Goal: Book appointment/travel/reservation

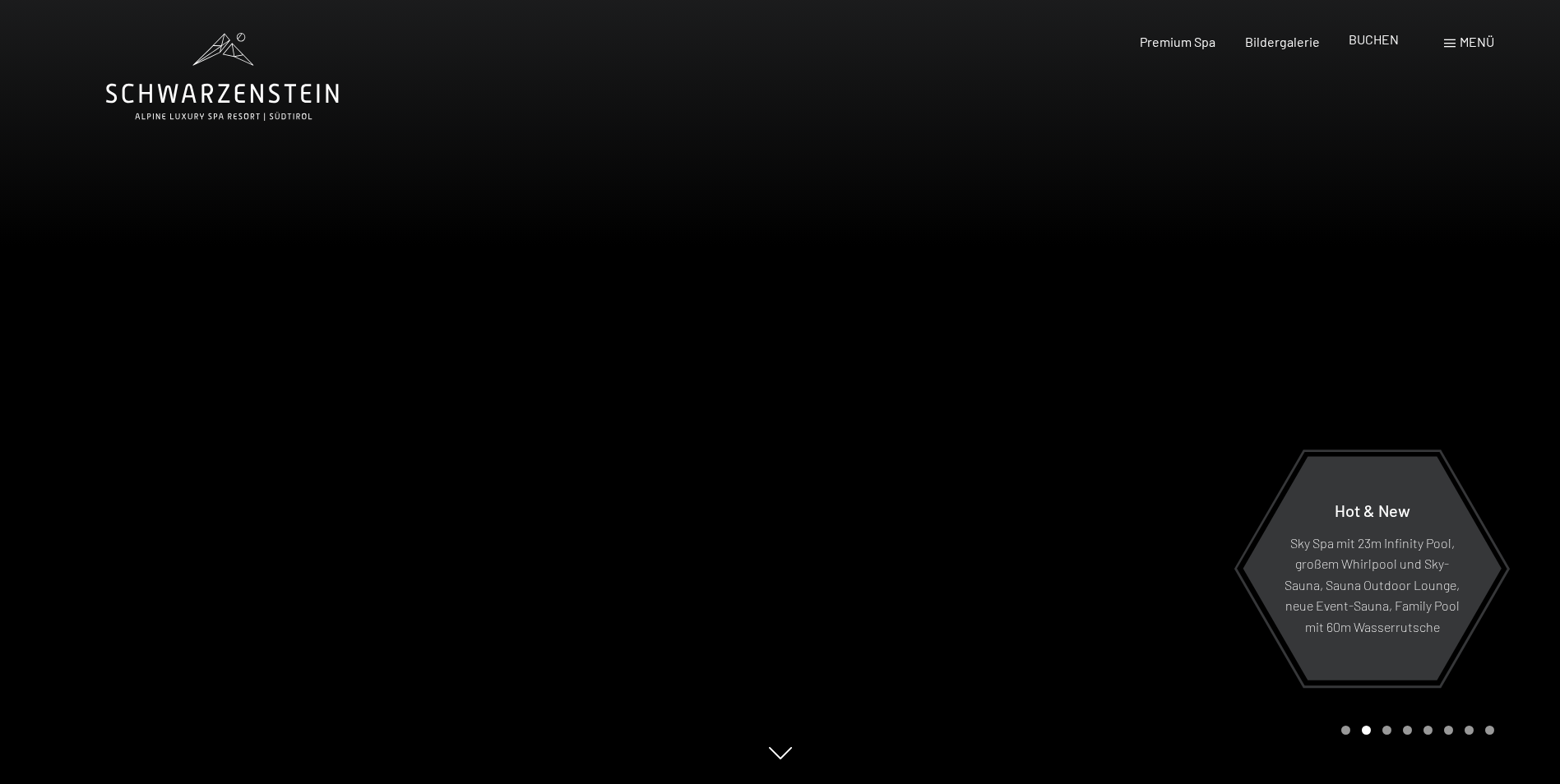
click at [1389, 39] on span "BUCHEN" at bounding box center [1374, 39] width 50 height 16
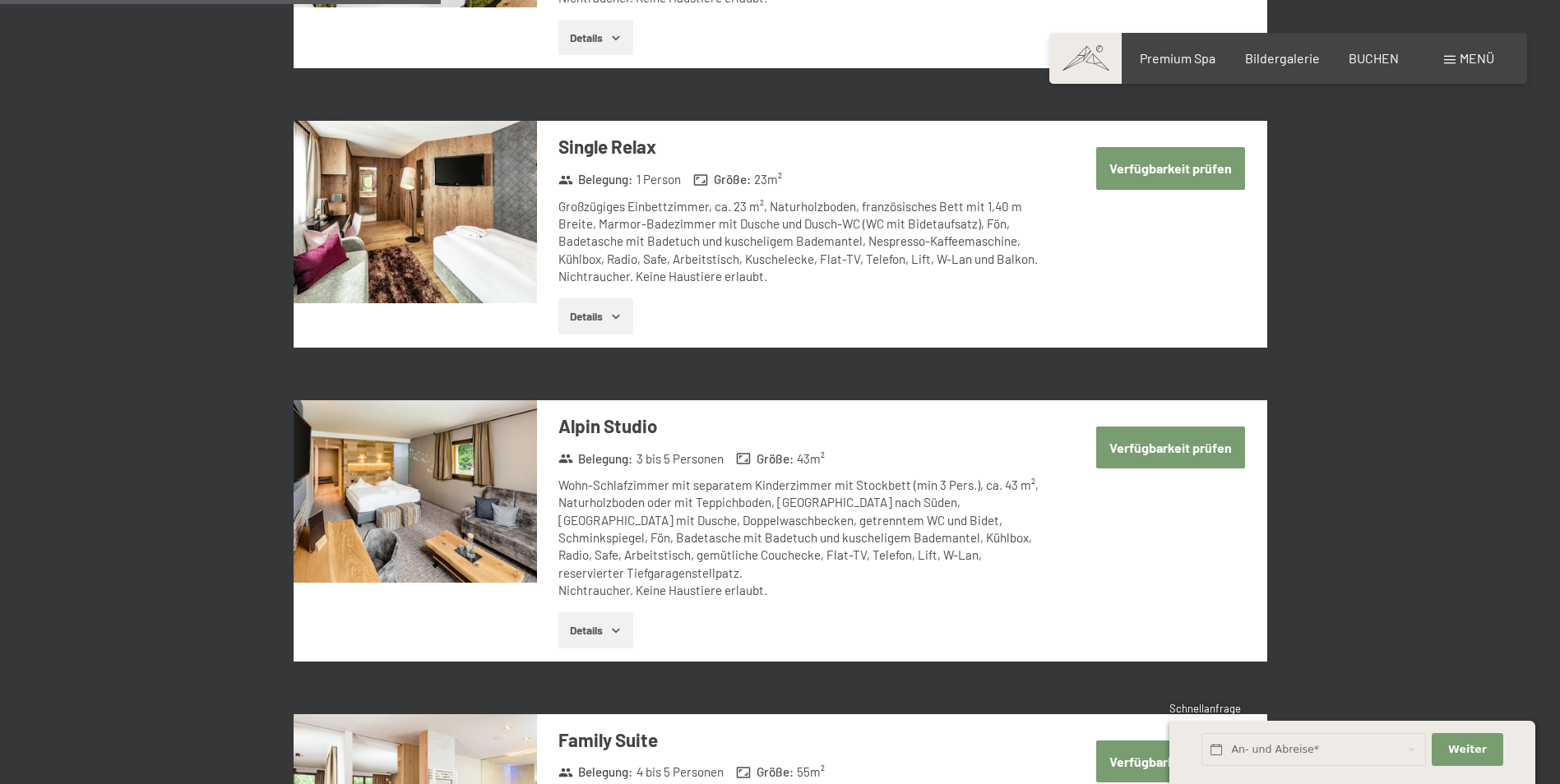
scroll to position [1562, 0]
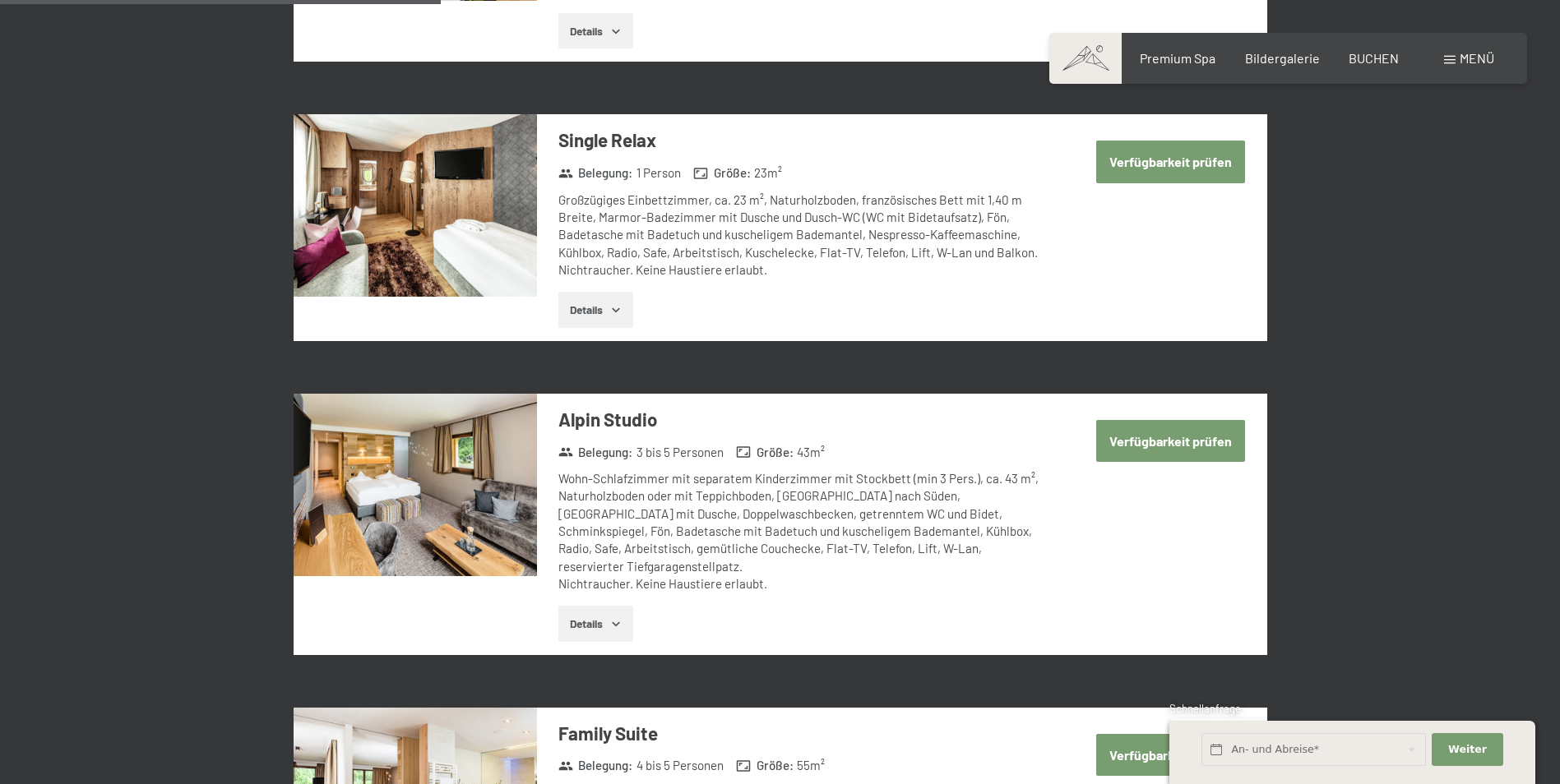
click at [608, 606] on button "Details" at bounding box center [596, 623] width 75 height 36
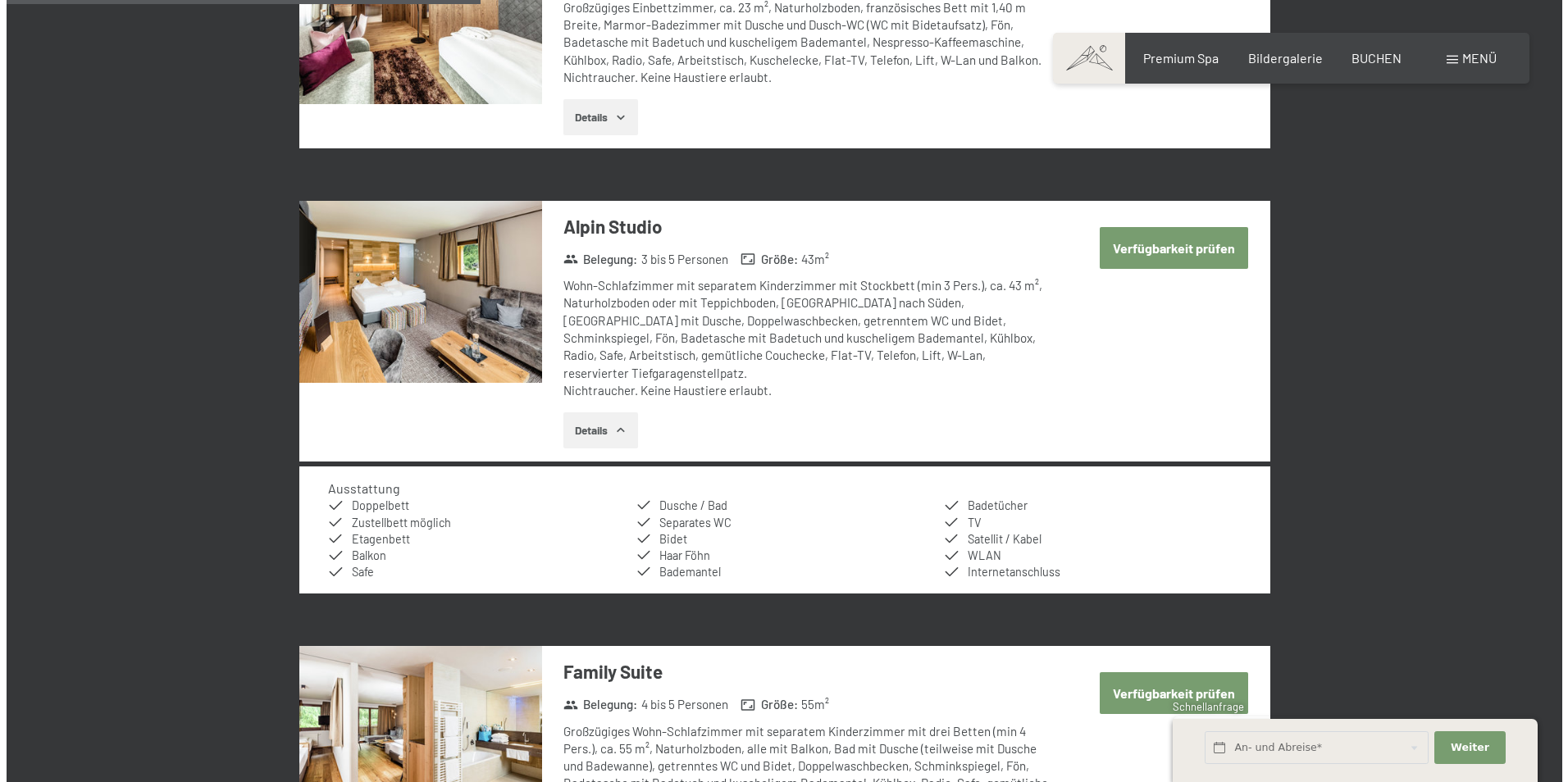
scroll to position [1723, 0]
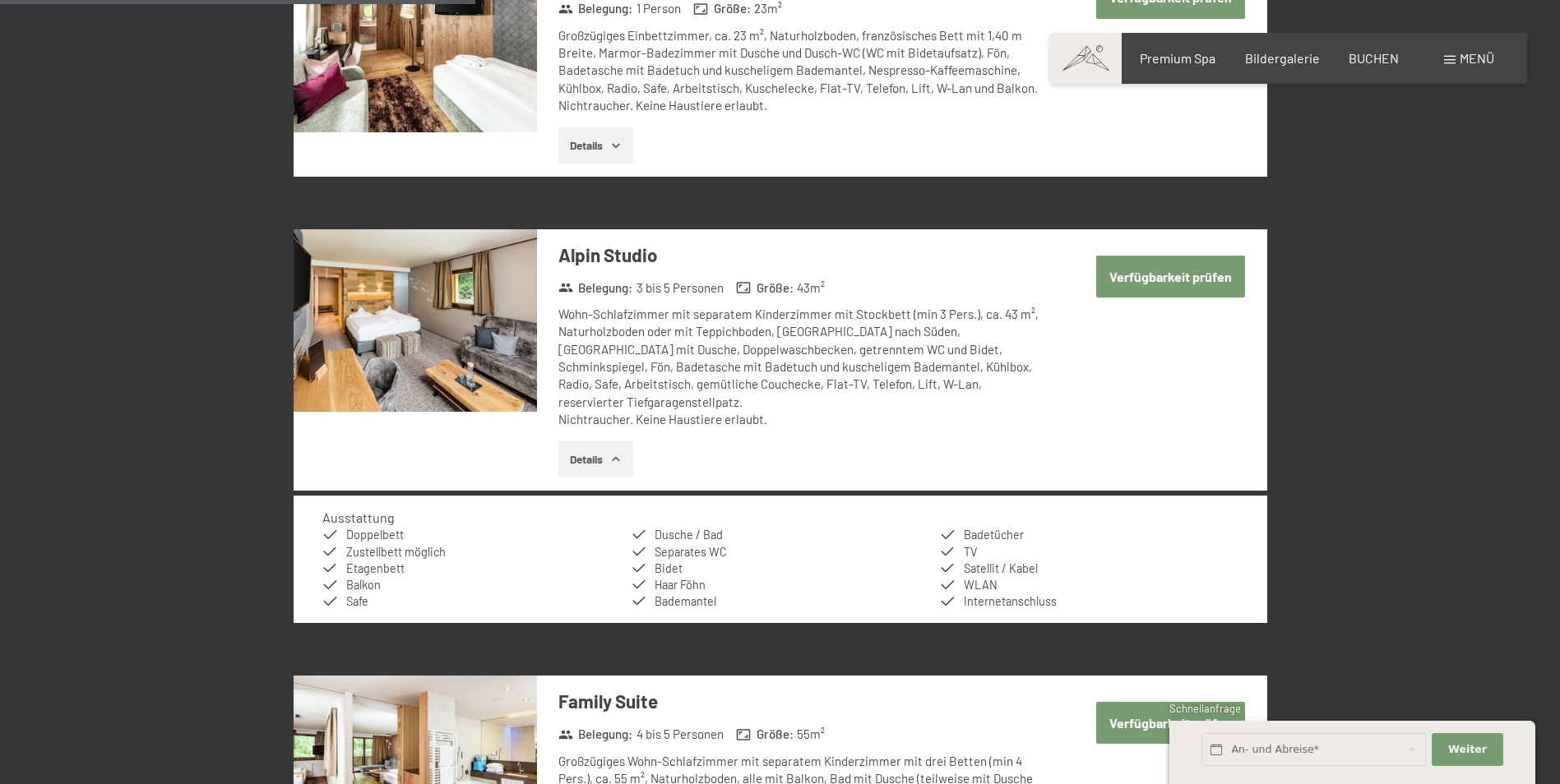
click at [1447, 60] on span at bounding box center [1450, 60] width 12 height 8
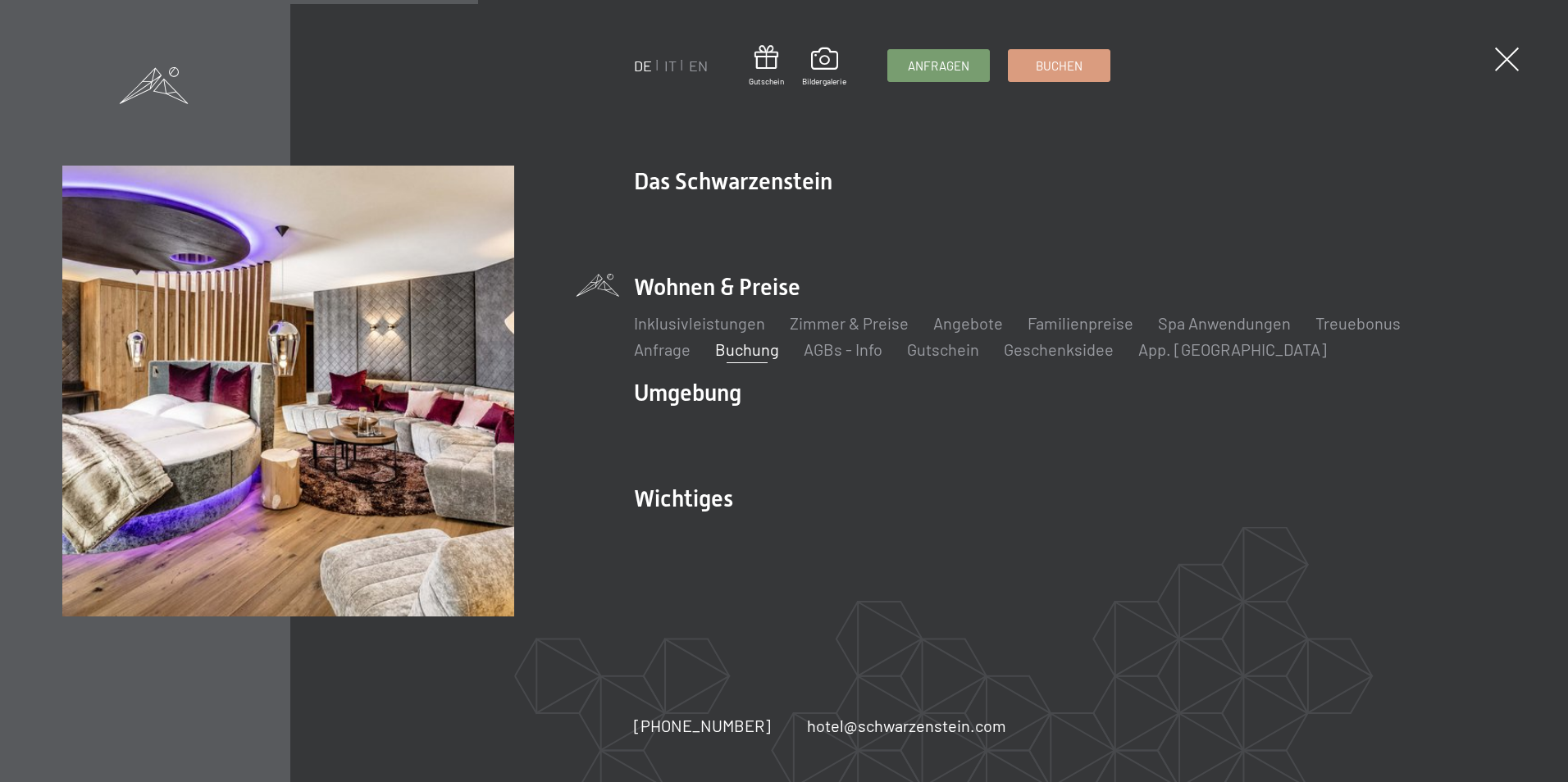
click at [777, 291] on li "Wohnen & Preise Inklusivleistungen Zimmer & Preise Liste Angebote Liste Familie…" at bounding box center [1069, 316] width 871 height 90
click at [812, 320] on link "Zimmer & Preise" at bounding box center [848, 323] width 119 height 20
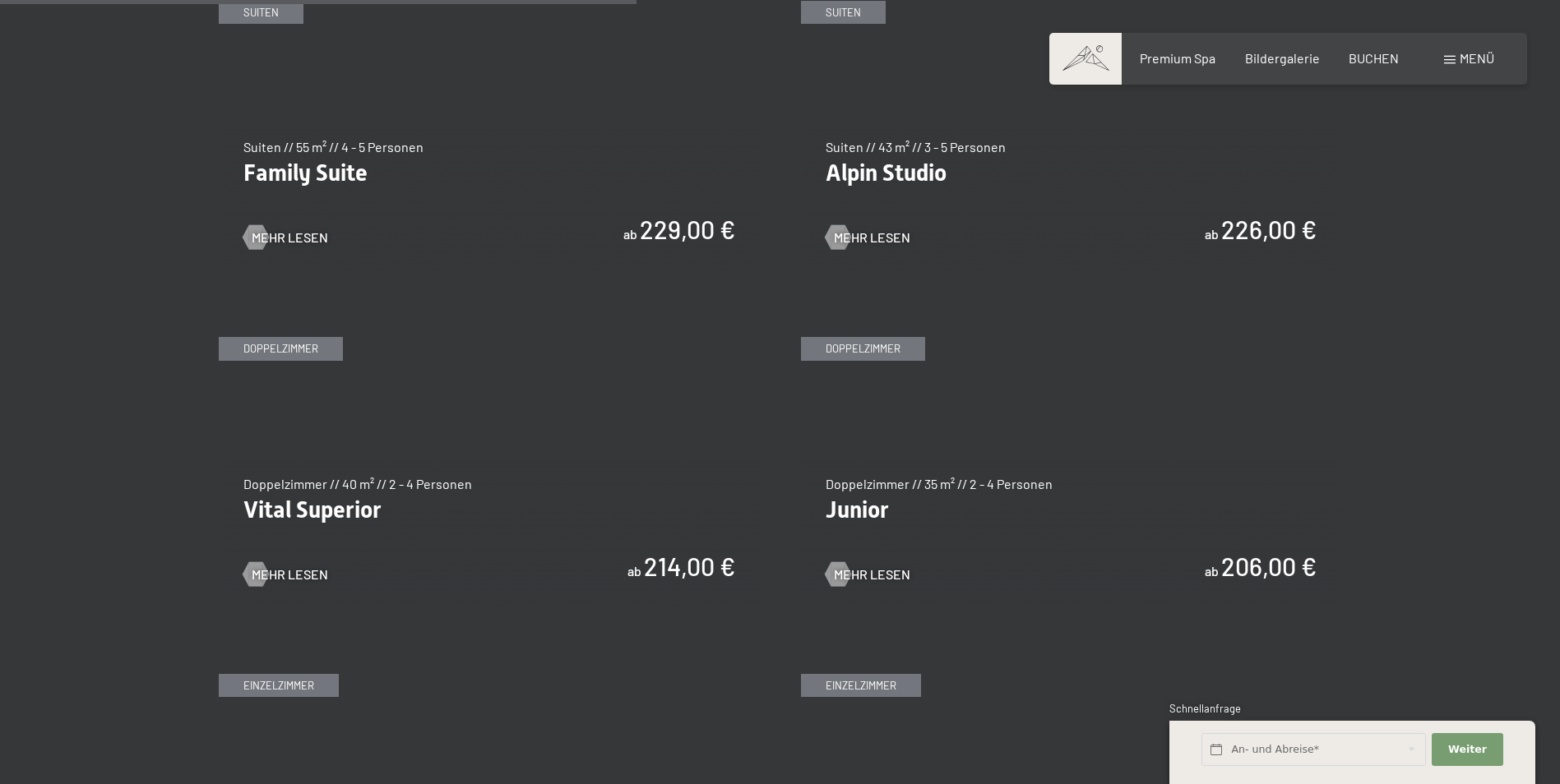
scroll to position [2138, 0]
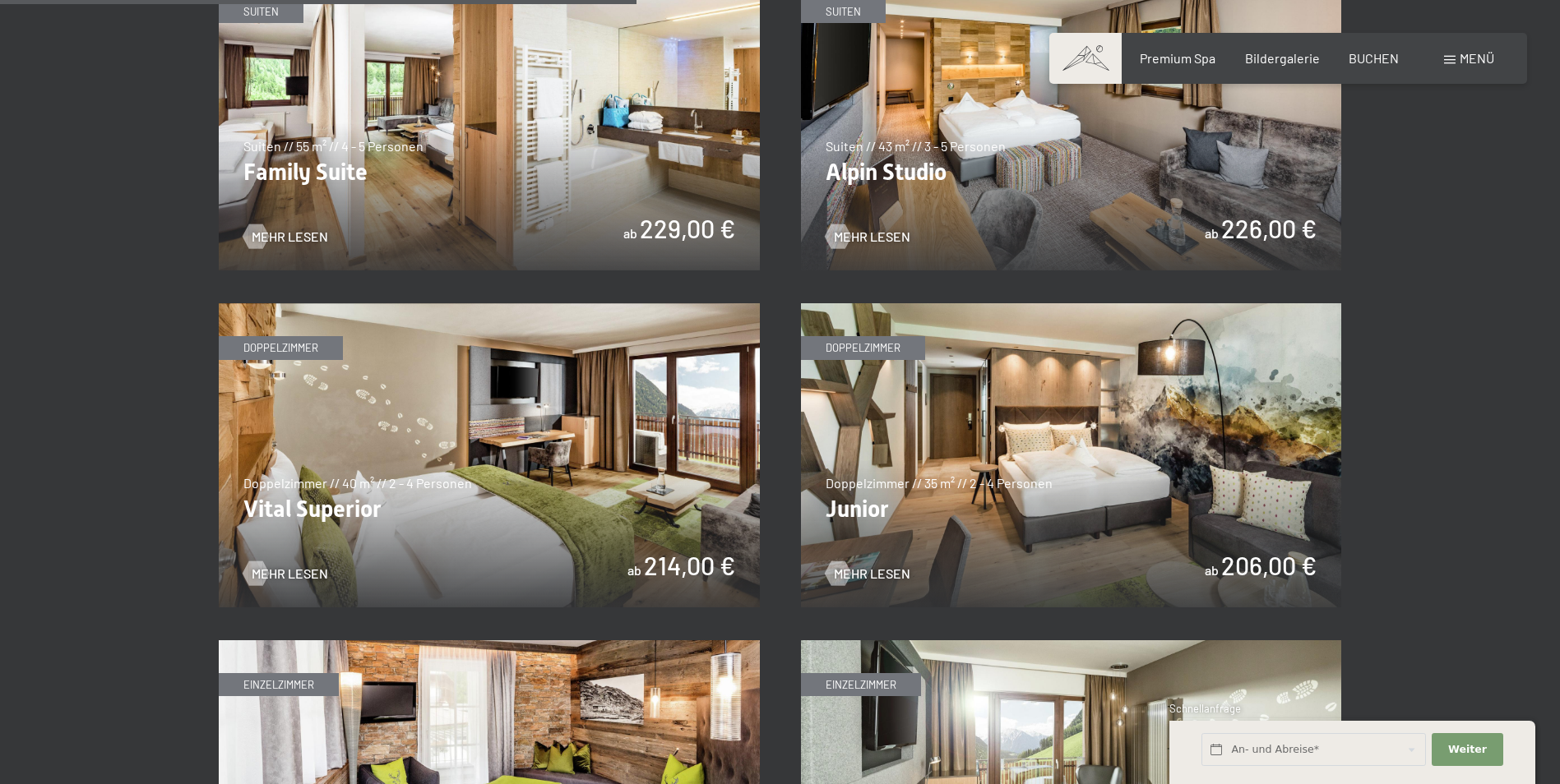
click at [1259, 555] on img at bounding box center [1071, 456] width 541 height 305
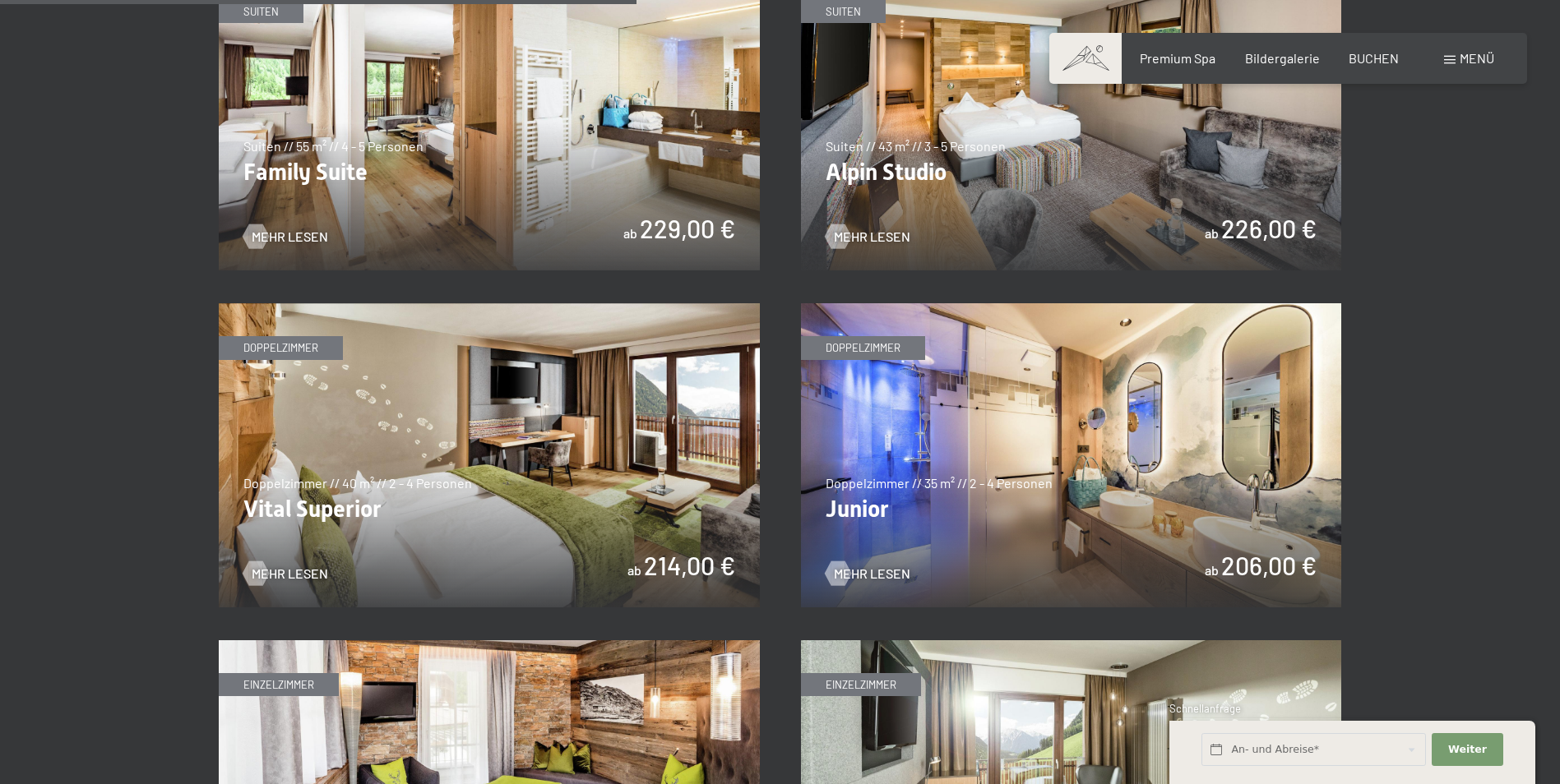
click at [1072, 471] on img at bounding box center [1071, 456] width 541 height 305
